Goal: Navigation & Orientation: Find specific page/section

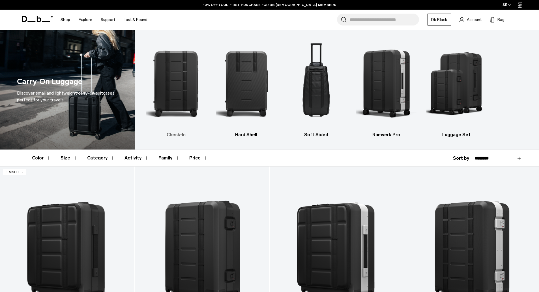
click at [176, 101] on img "1 / 5" at bounding box center [176, 83] width 60 height 90
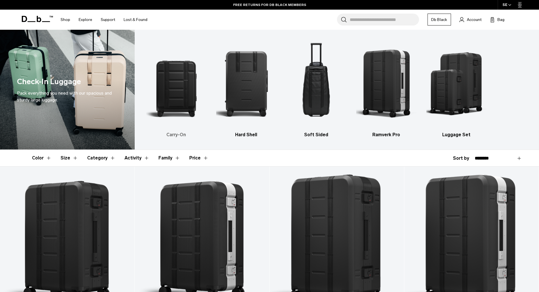
click at [178, 105] on img "1 / 5" at bounding box center [176, 83] width 60 height 90
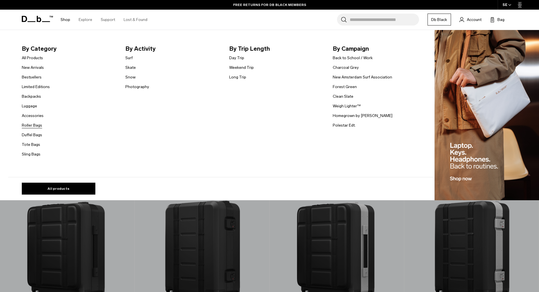
click at [37, 126] on link "Roller Bags" at bounding box center [32, 125] width 20 height 6
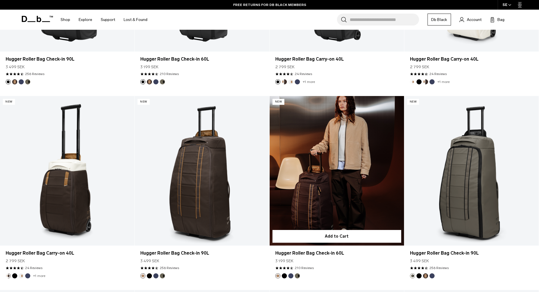
scroll to position [368, 0]
